Goal: Find contact information: Find contact information

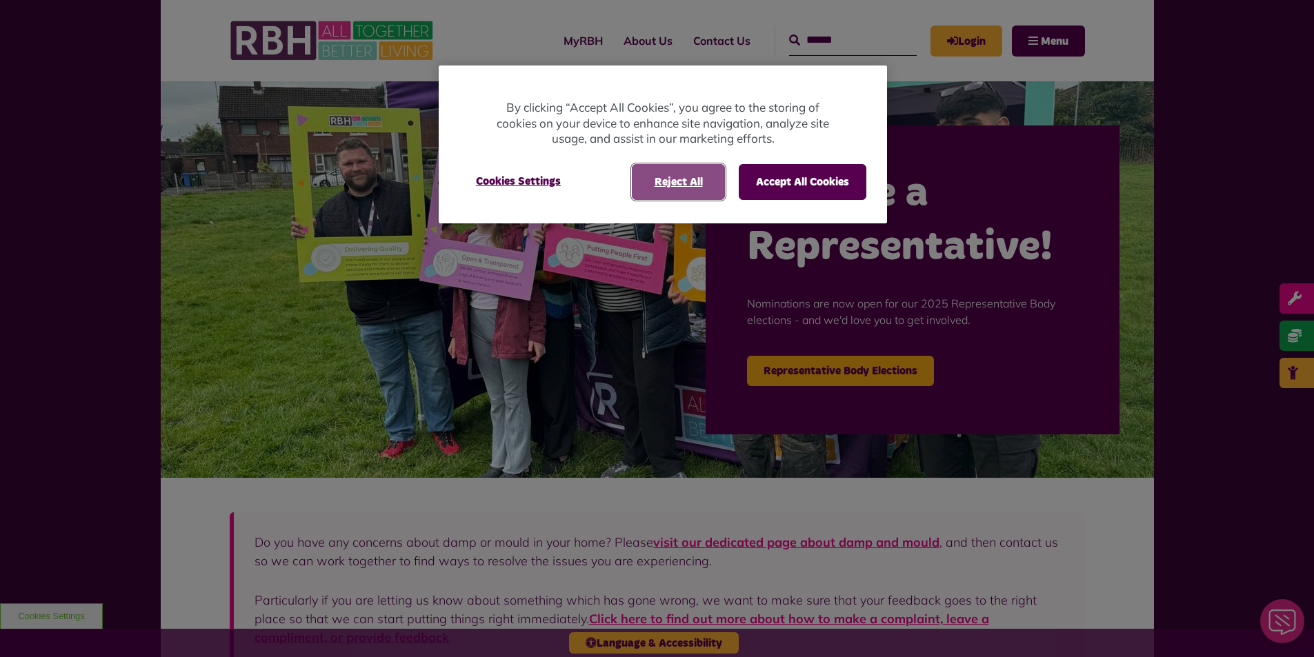
click at [680, 183] on button "Reject All" at bounding box center [678, 182] width 93 height 36
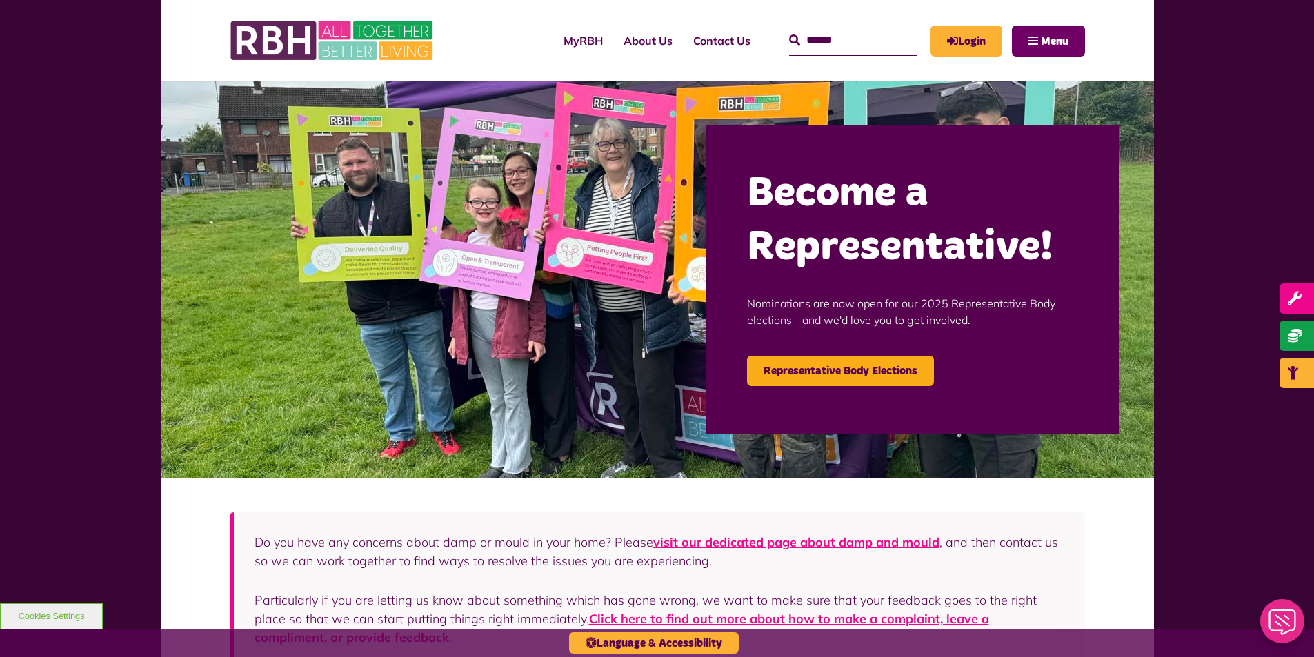
click at [1043, 40] on span "Menu" at bounding box center [1055, 41] width 28 height 11
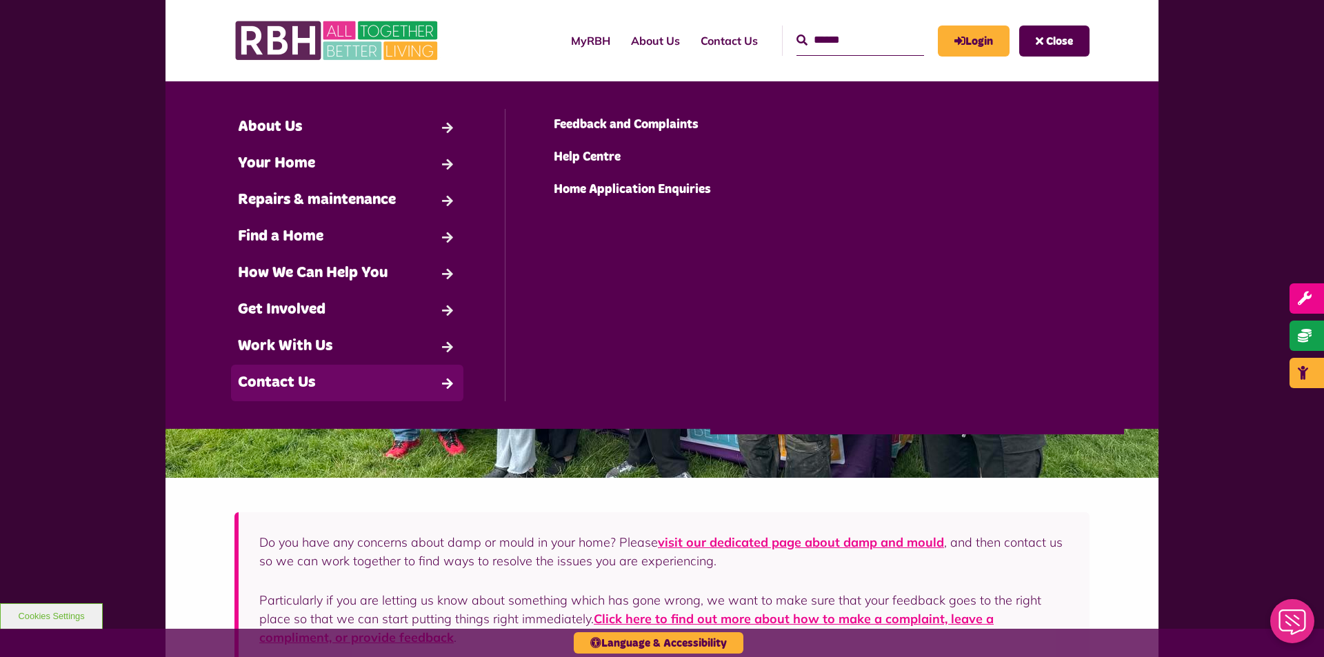
click at [264, 377] on link "Contact Us" at bounding box center [347, 383] width 232 height 37
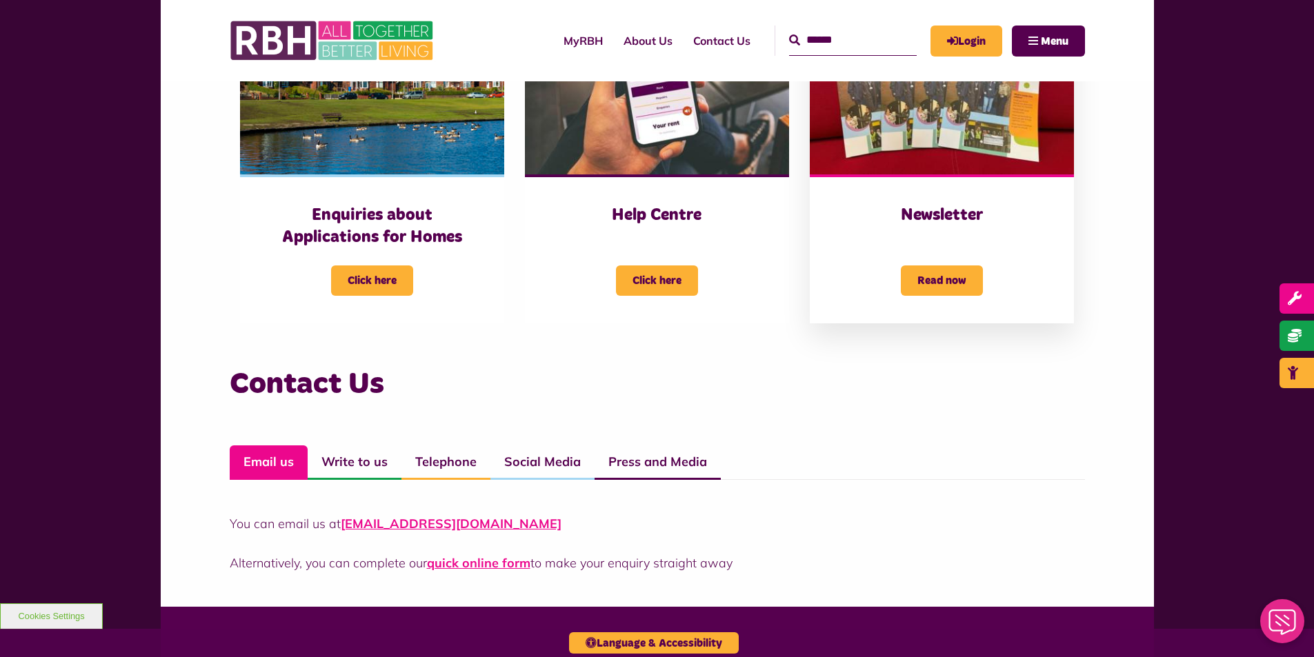
scroll to position [759, 0]
